Goal: Use online tool/utility: Utilize a website feature to perform a specific function

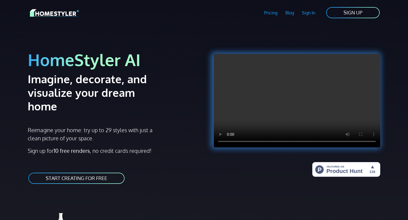
click at [89, 172] on link "START CREATING FOR FREE" at bounding box center [76, 178] width 97 height 12
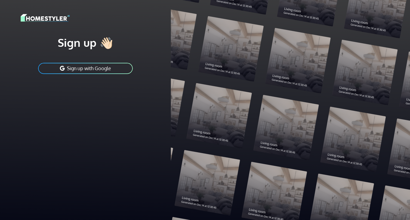
click at [95, 69] on button "Sign up with Google" at bounding box center [86, 68] width 96 height 12
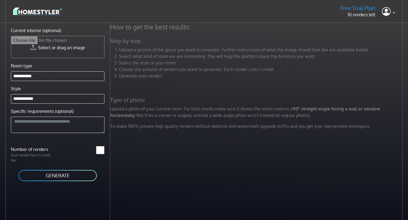
click at [68, 48] on input "Current interior (optional)" at bounding box center [57, 47] width 93 height 22
type input "**********"
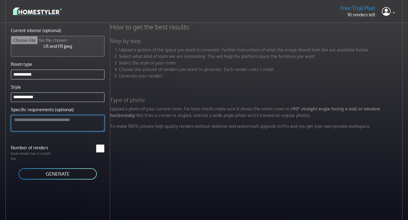
click at [84, 122] on textarea "Specific requirements (optional)" at bounding box center [57, 123] width 93 height 16
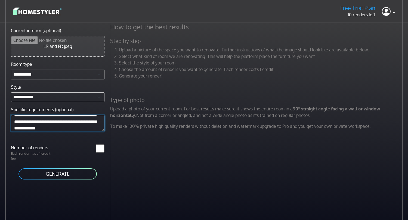
type textarea "**********"
click at [61, 173] on button "GENERATE" at bounding box center [57, 174] width 79 height 12
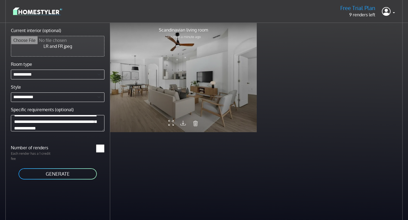
drag, startPoint x: 199, startPoint y: 112, endPoint x: 155, endPoint y: 113, distance: 44.3
click at [155, 113] on div at bounding box center [183, 77] width 146 height 110
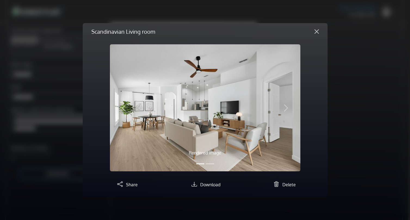
click at [316, 31] on button "Close" at bounding box center [316, 31] width 13 height 9
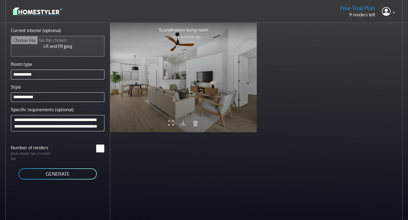
scroll to position [0, 0]
click at [169, 124] on icon at bounding box center [170, 123] width 5 height 9
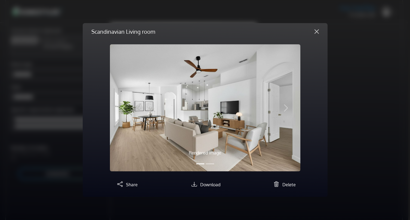
click at [317, 31] on button "Close" at bounding box center [316, 31] width 13 height 9
